Goal: Check status

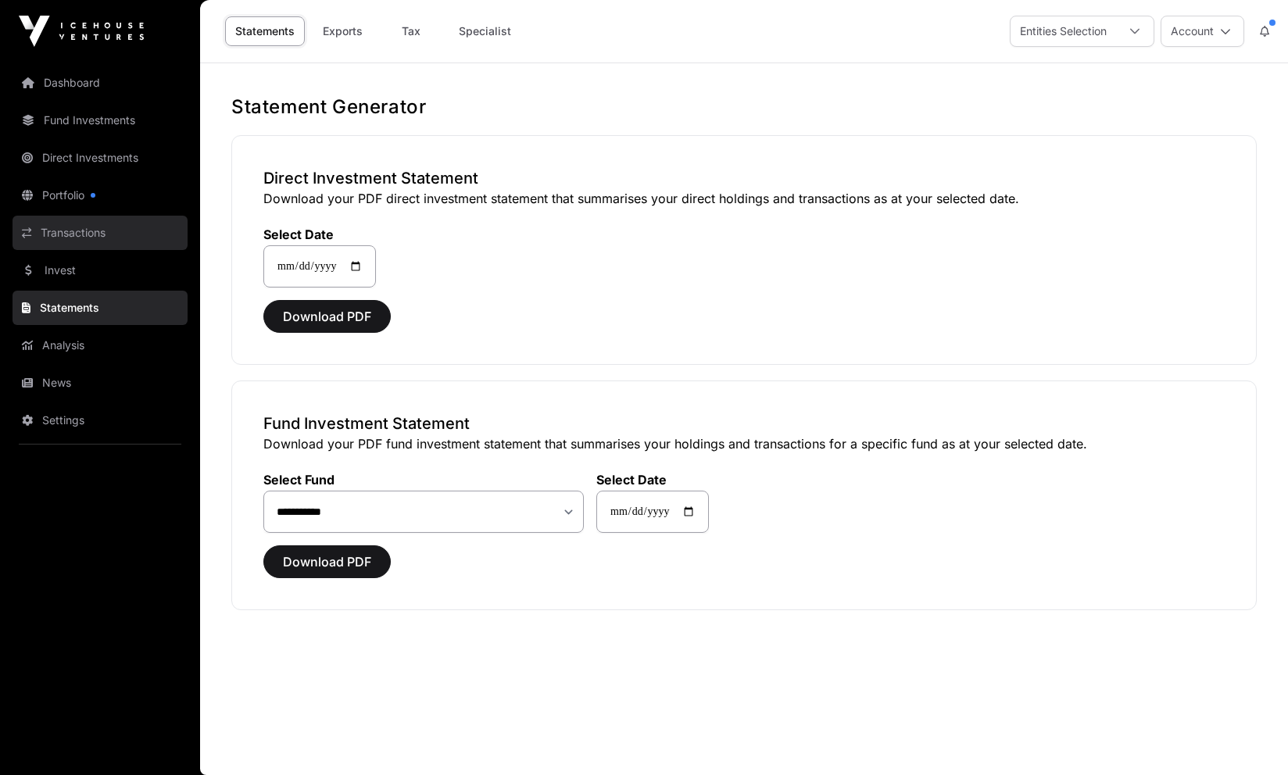
click at [78, 229] on link "Transactions" at bounding box center [100, 233] width 175 height 34
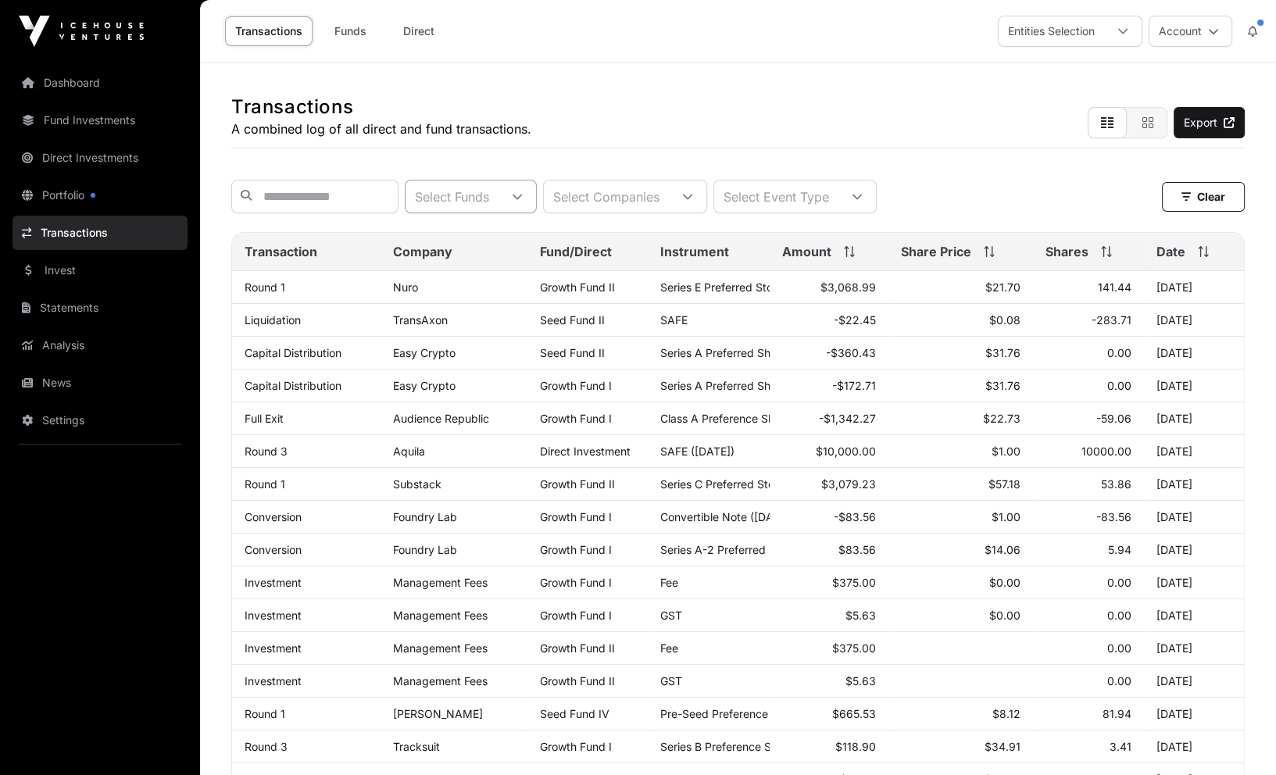
click at [523, 202] on icon at bounding box center [517, 196] width 11 height 11
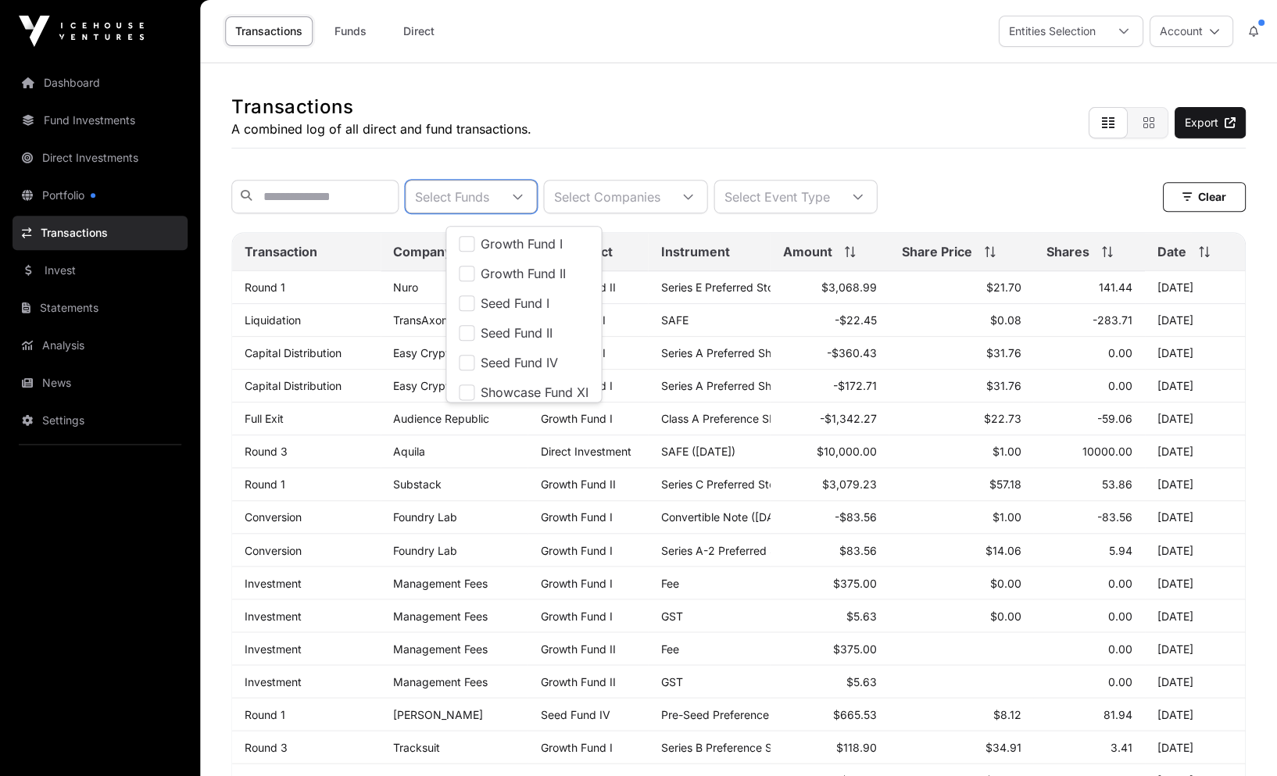
scroll to position [16, 9]
click at [530, 244] on span "Growth Fund I" at bounding box center [522, 244] width 82 height 13
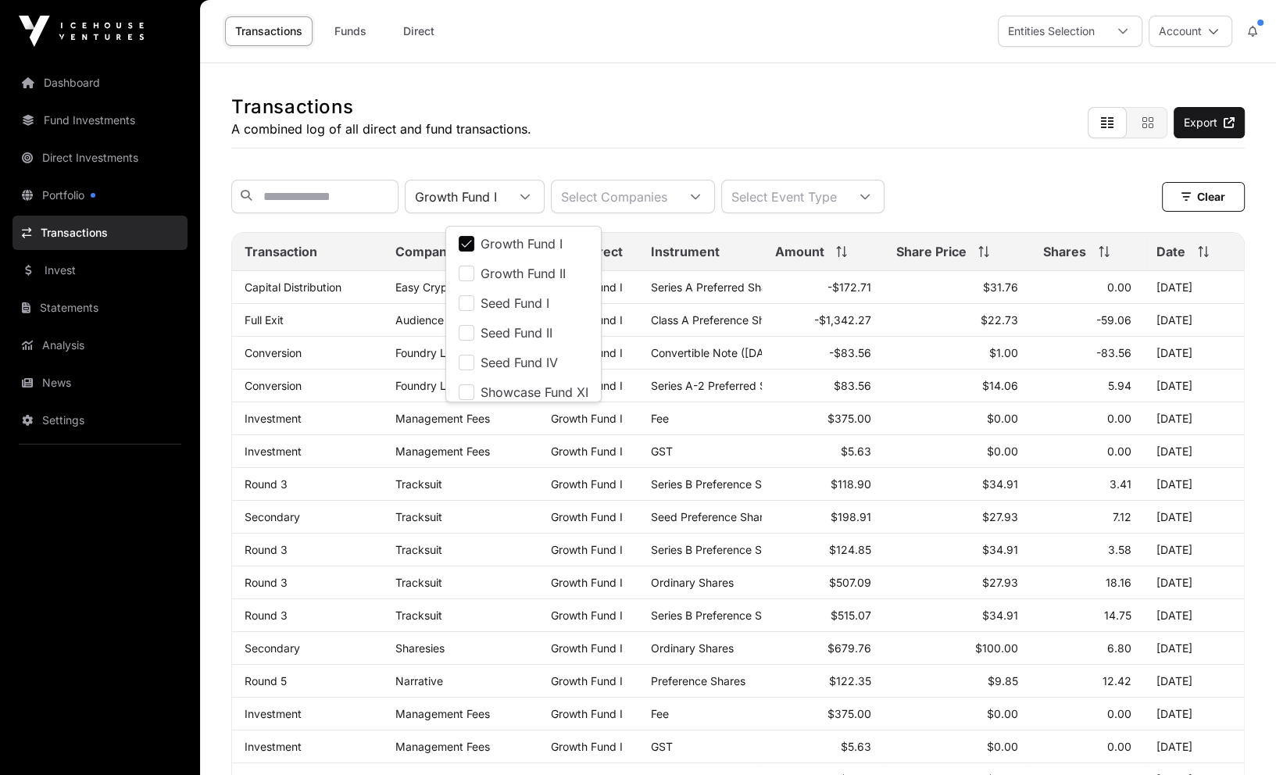
click at [719, 84] on div "Transactions A combined log of all direct and fund transactions. Export" at bounding box center [737, 105] width 1013 height 85
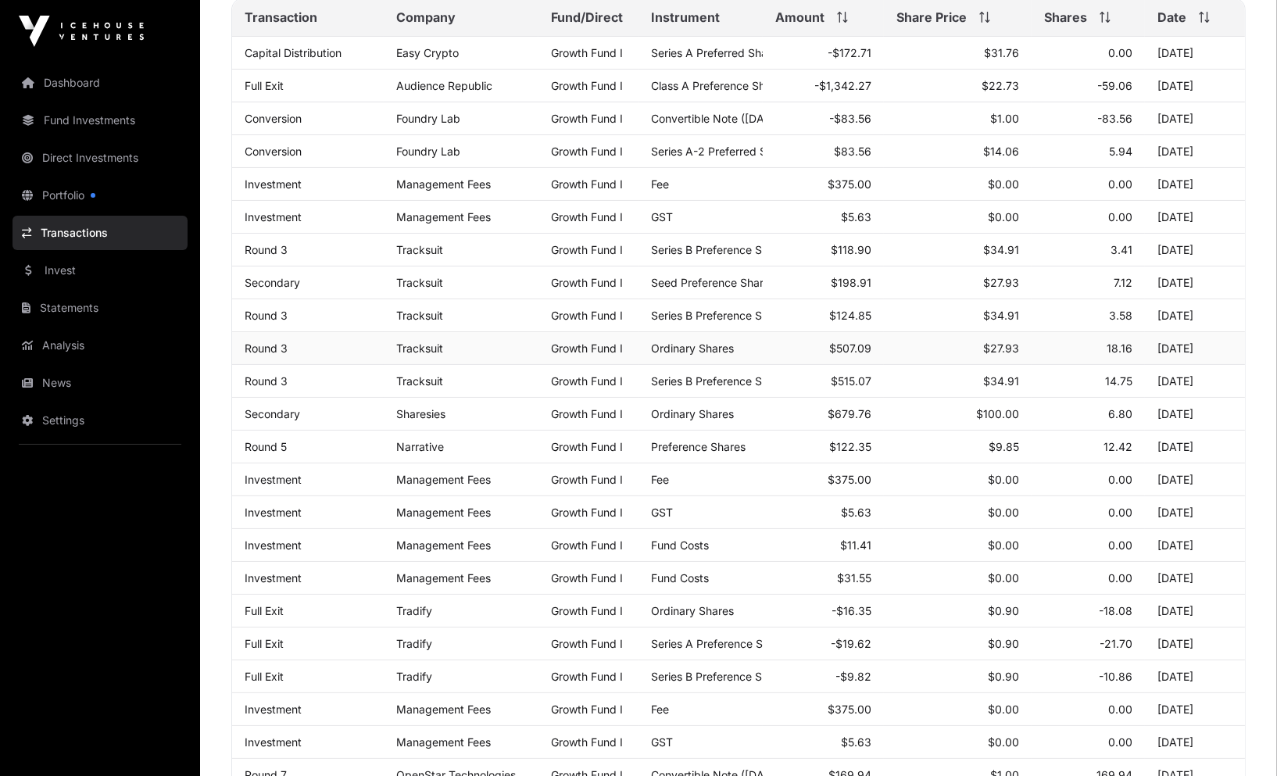
scroll to position [0, 0]
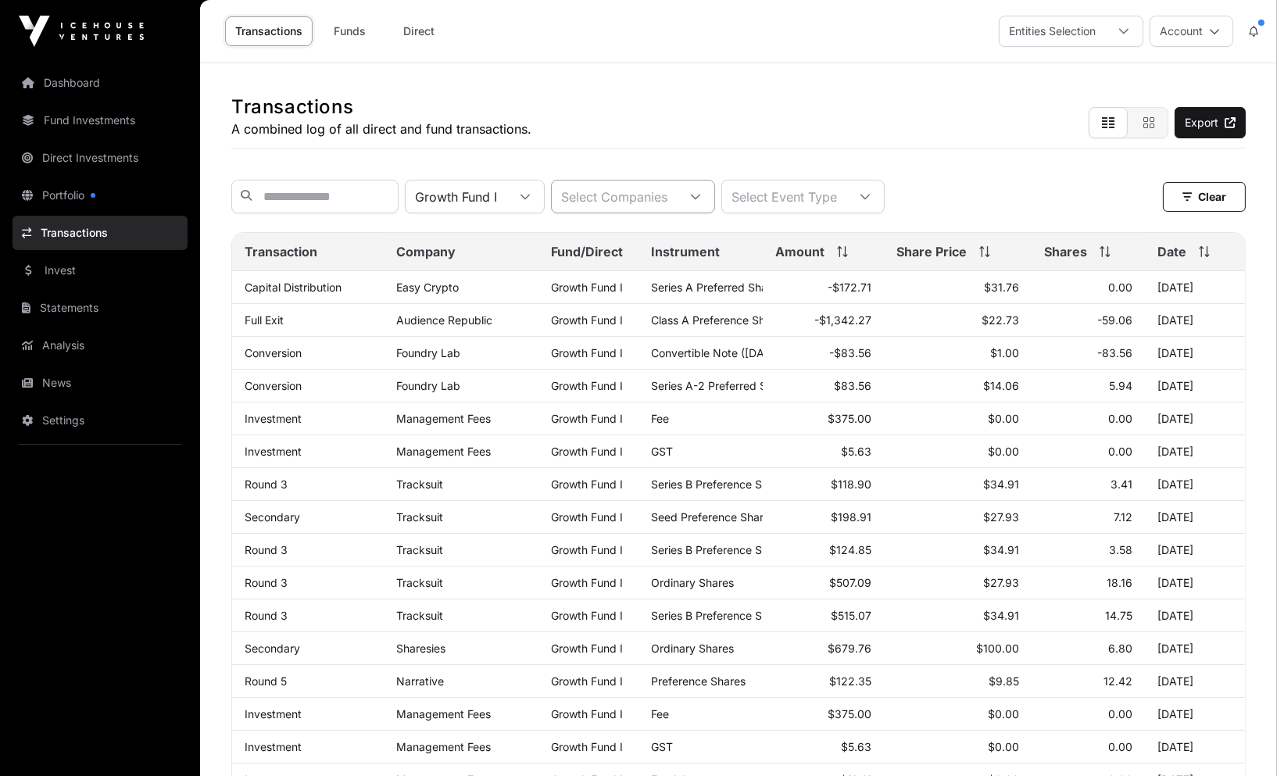
click at [700, 199] on icon at bounding box center [695, 196] width 9 height 5
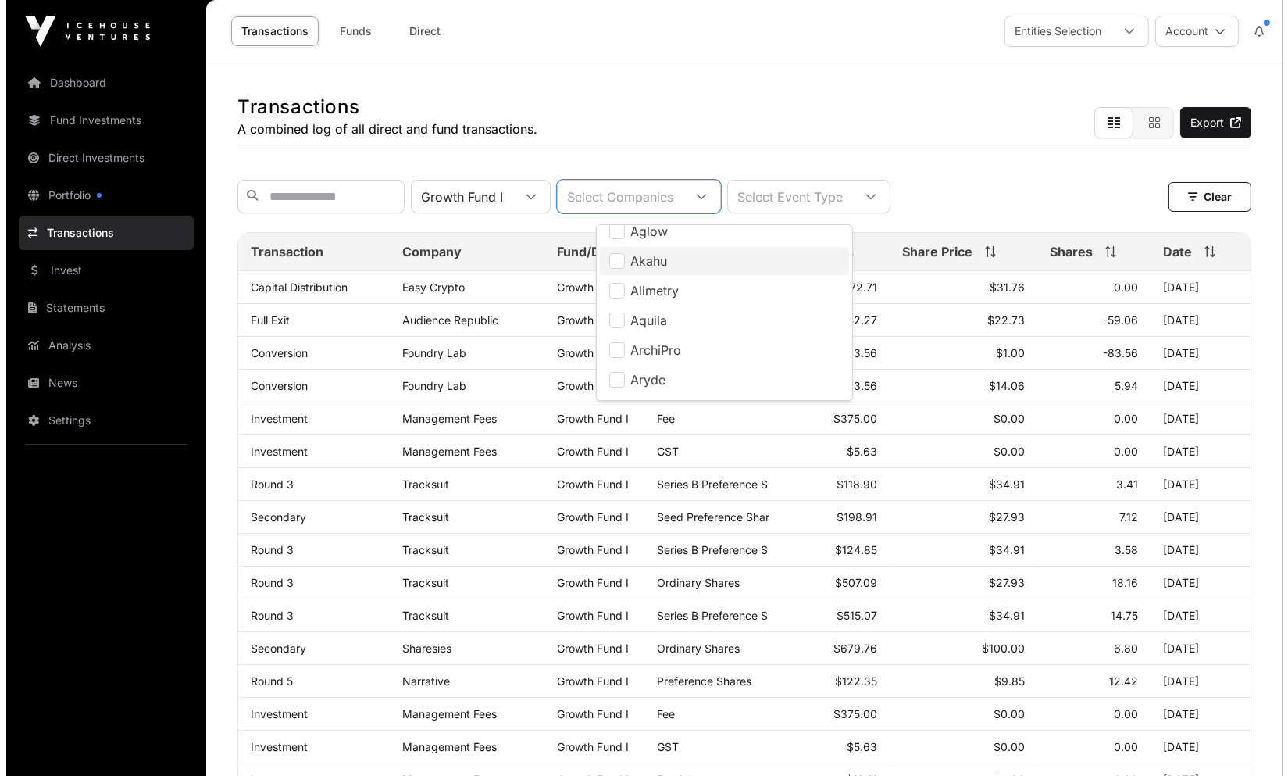
scroll to position [156, 0]
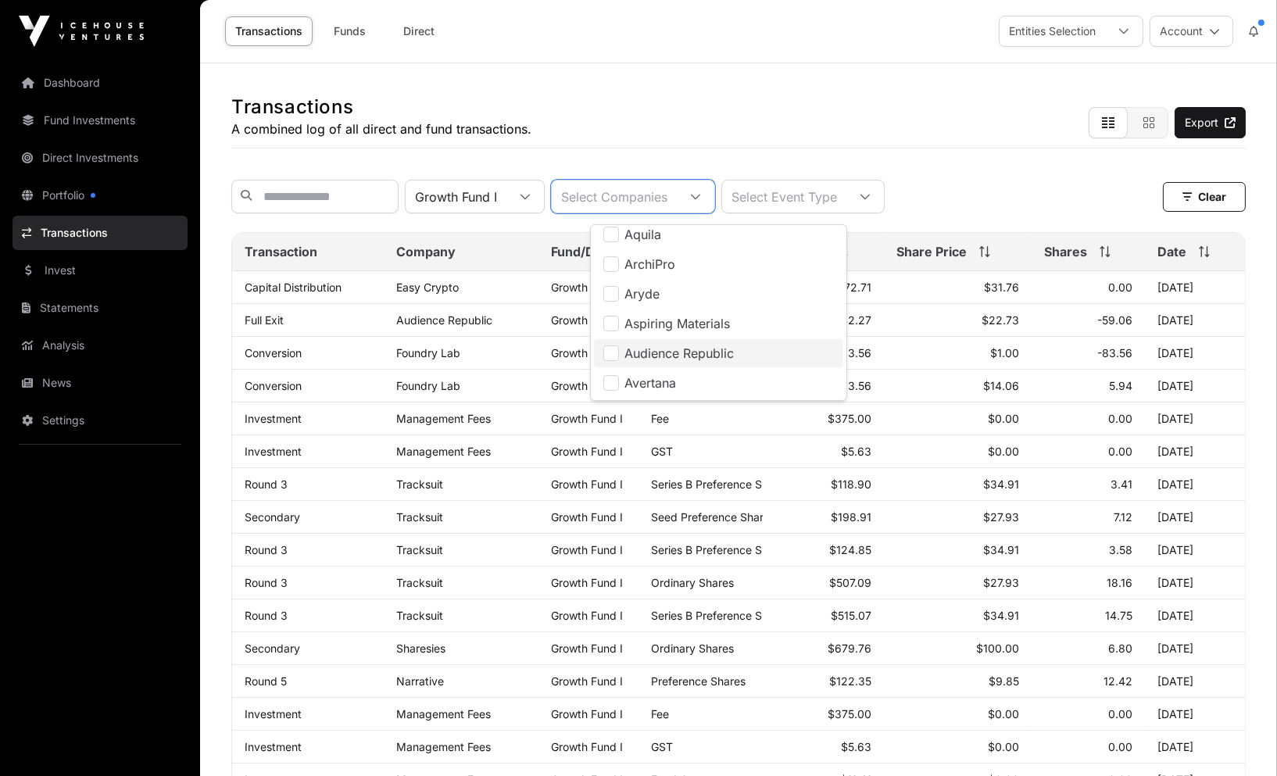
click at [660, 356] on span "Audience Republic" at bounding box center [679, 353] width 109 height 13
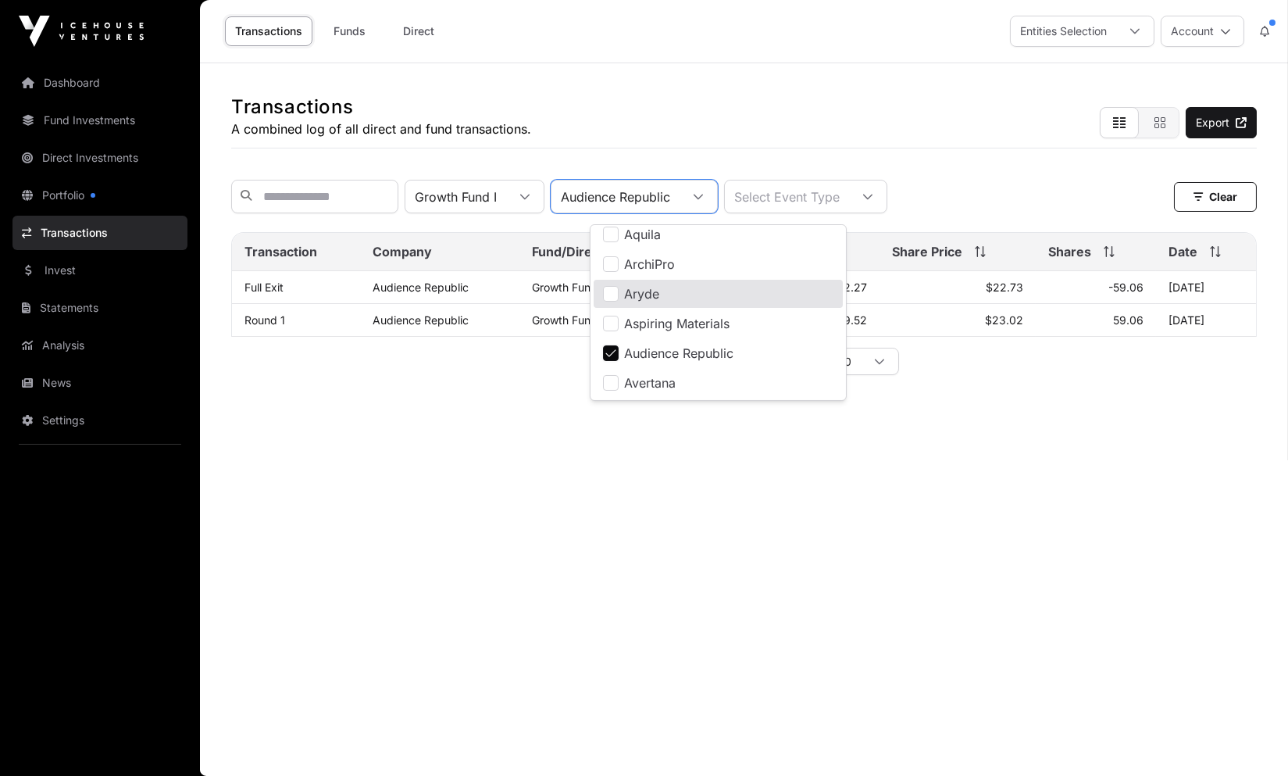
click at [394, 492] on main "Transactions A combined log of all direct and fund transactions. Export Growth …" at bounding box center [744, 419] width 1088 height 713
